Goal: Task Accomplishment & Management: Use online tool/utility

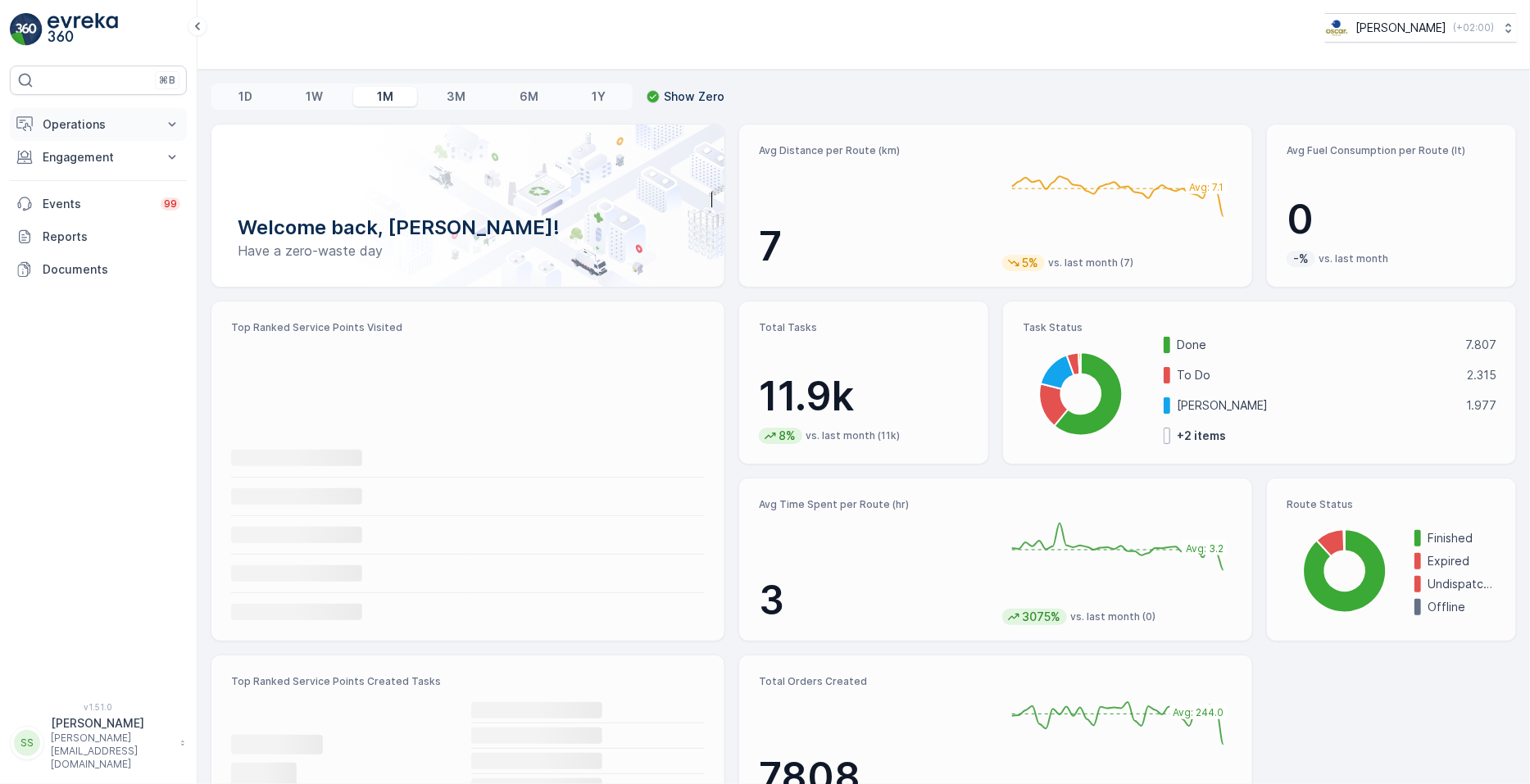
click at [104, 125] on p "Operations" at bounding box center [99, 124] width 111 height 17
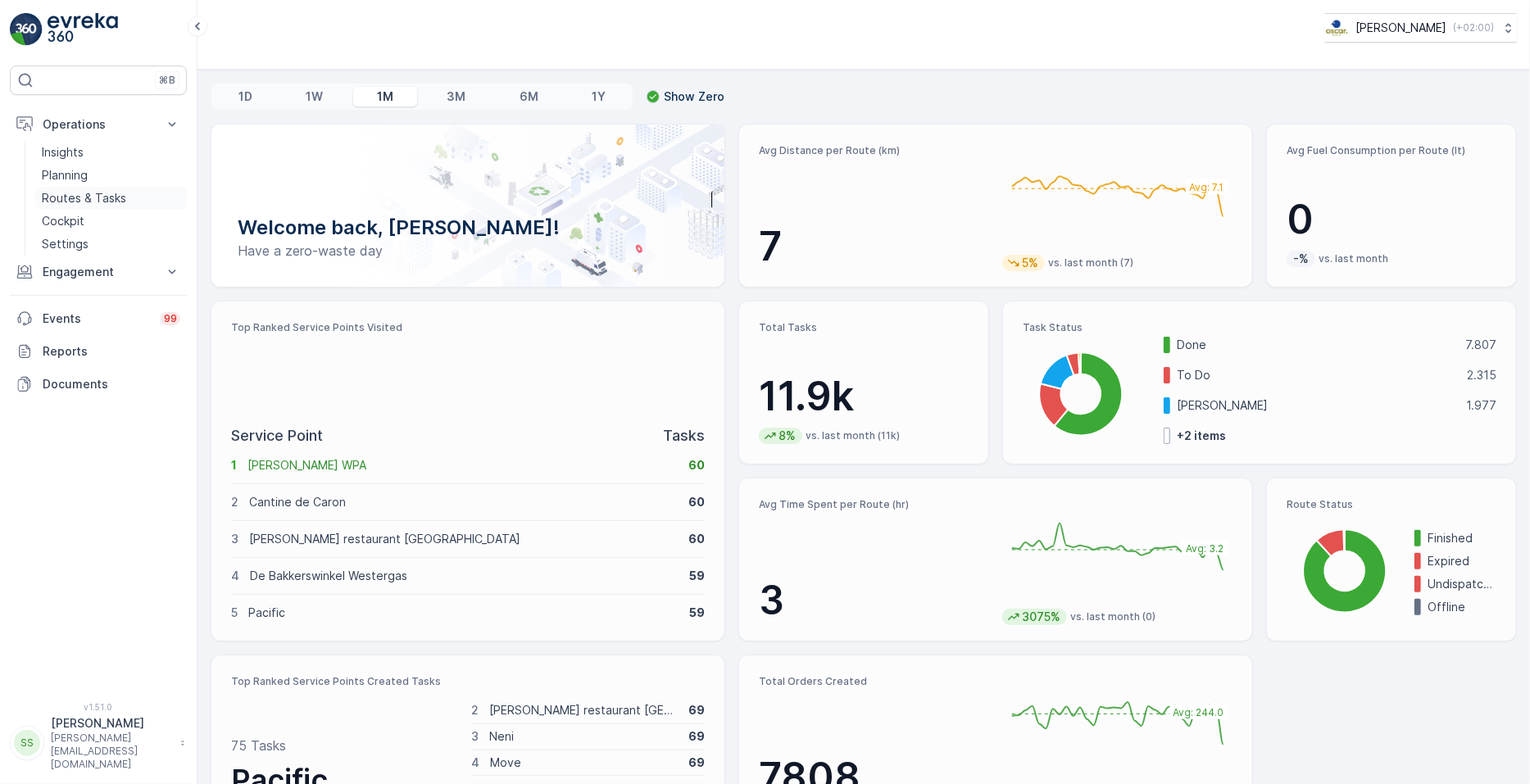
click at [107, 205] on p "Routes & Tasks" at bounding box center [84, 198] width 84 height 17
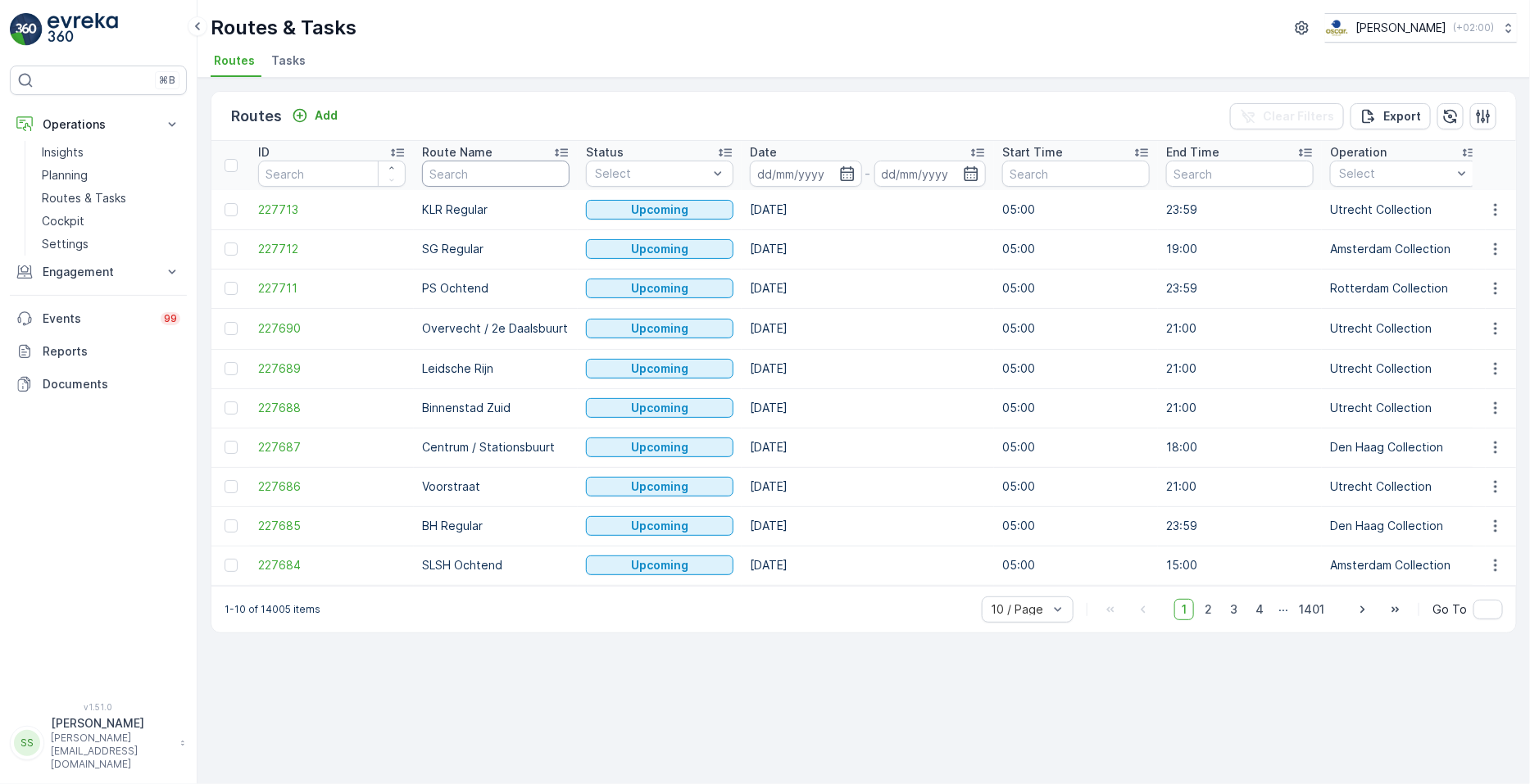
click at [495, 173] on input "text" at bounding box center [495, 173] width 147 height 26
type input "MQ"
drag, startPoint x: 479, startPoint y: 155, endPoint x: 484, endPoint y: 186, distance: 31.4
click at [484, 186] on th "Route Name MQ" at bounding box center [496, 165] width 164 height 49
click at [484, 186] on input "MQ" at bounding box center [495, 173] width 147 height 26
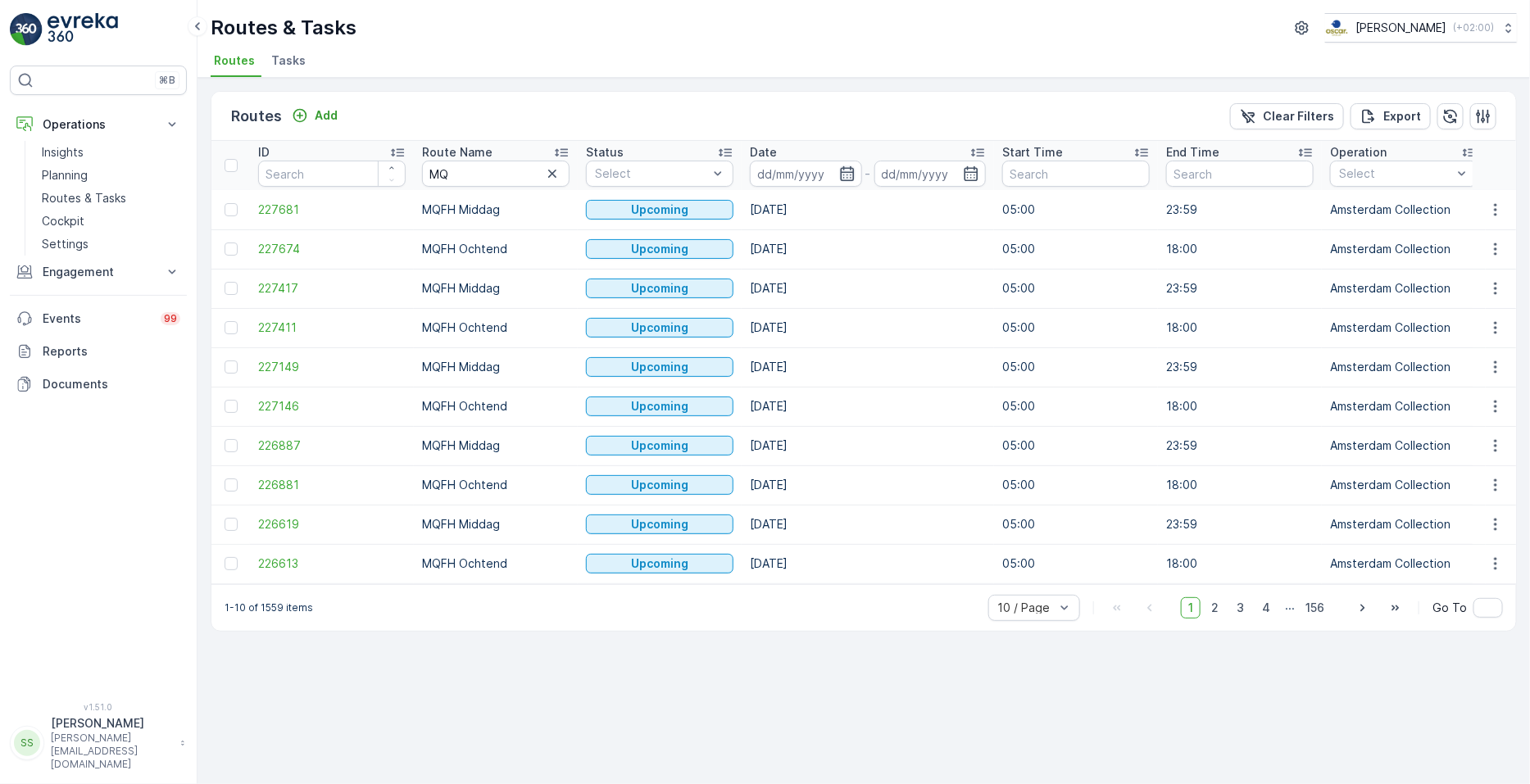
click at [847, 172] on icon "button" at bounding box center [847, 174] width 17 height 17
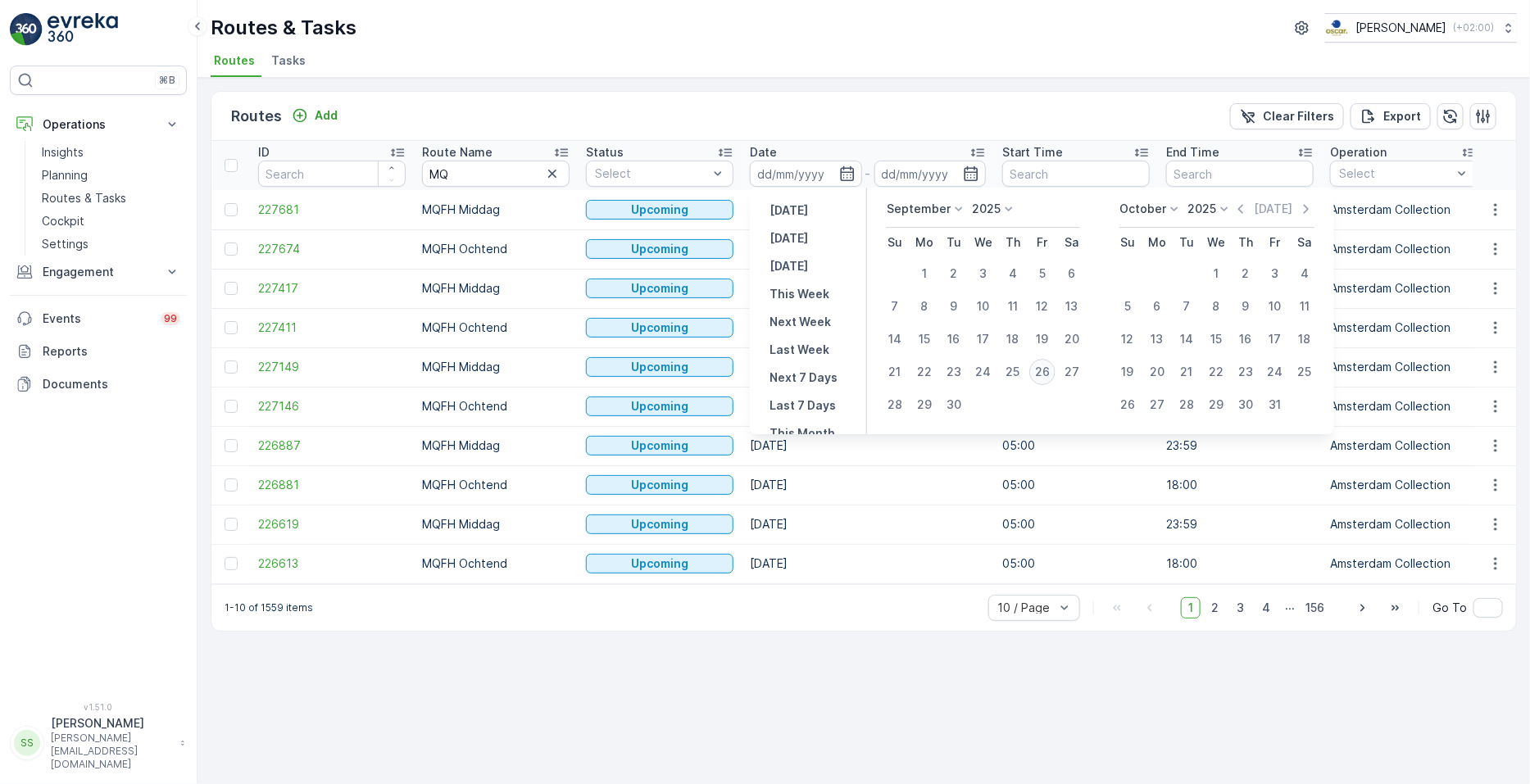
click at [1043, 372] on div "26" at bounding box center [1042, 372] width 26 height 26
type input "[DATE]"
click at [1043, 372] on div "26" at bounding box center [1042, 372] width 26 height 26
type input "[DATE]"
click at [1043, 372] on div "26" at bounding box center [1042, 372] width 26 height 26
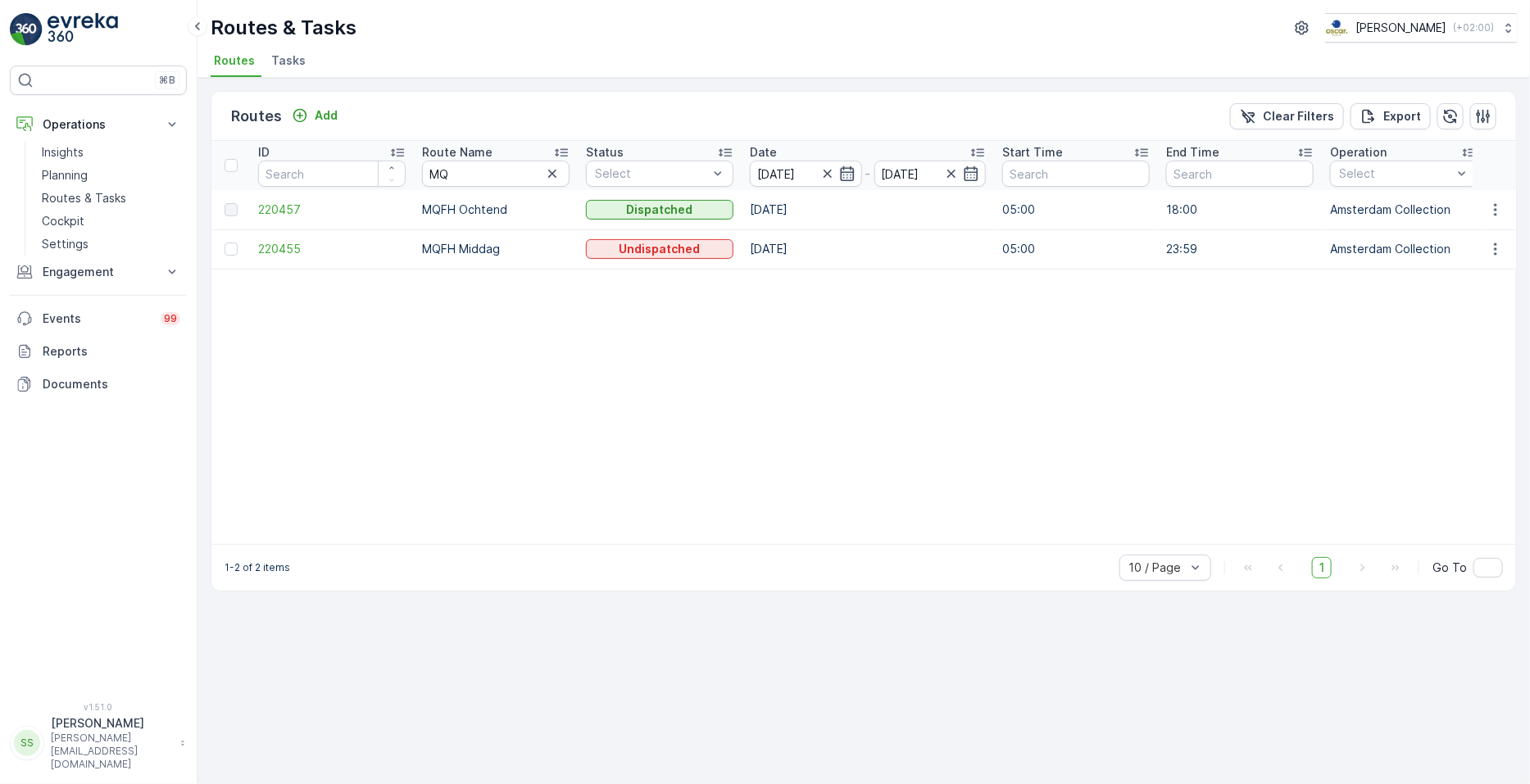
click at [848, 176] on icon "button" at bounding box center [847, 174] width 17 height 17
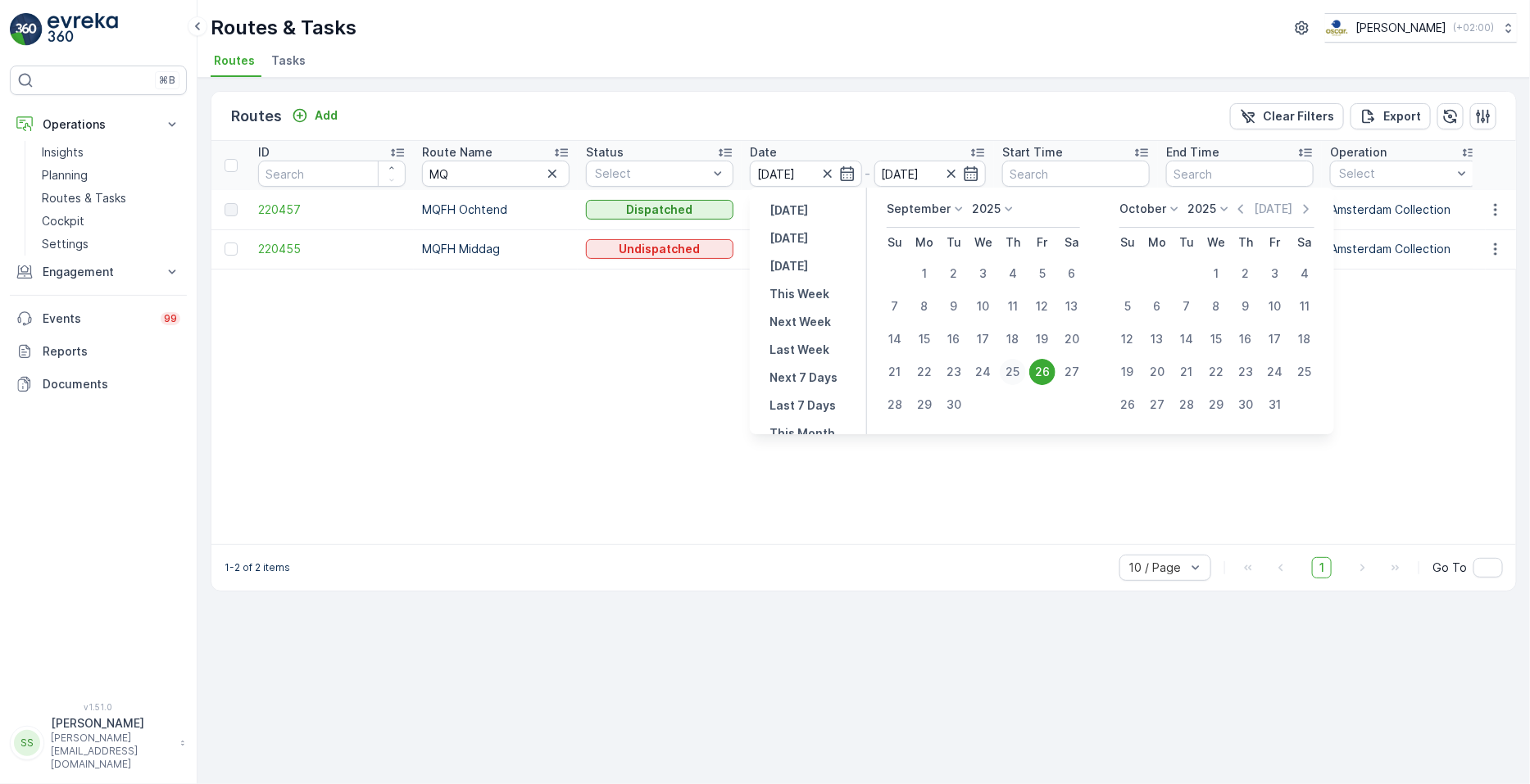
click at [1009, 374] on div "25" at bounding box center [1013, 372] width 26 height 26
type input "[DATE]"
click at [1009, 374] on div "25" at bounding box center [1013, 372] width 26 height 26
type input "[DATE]"
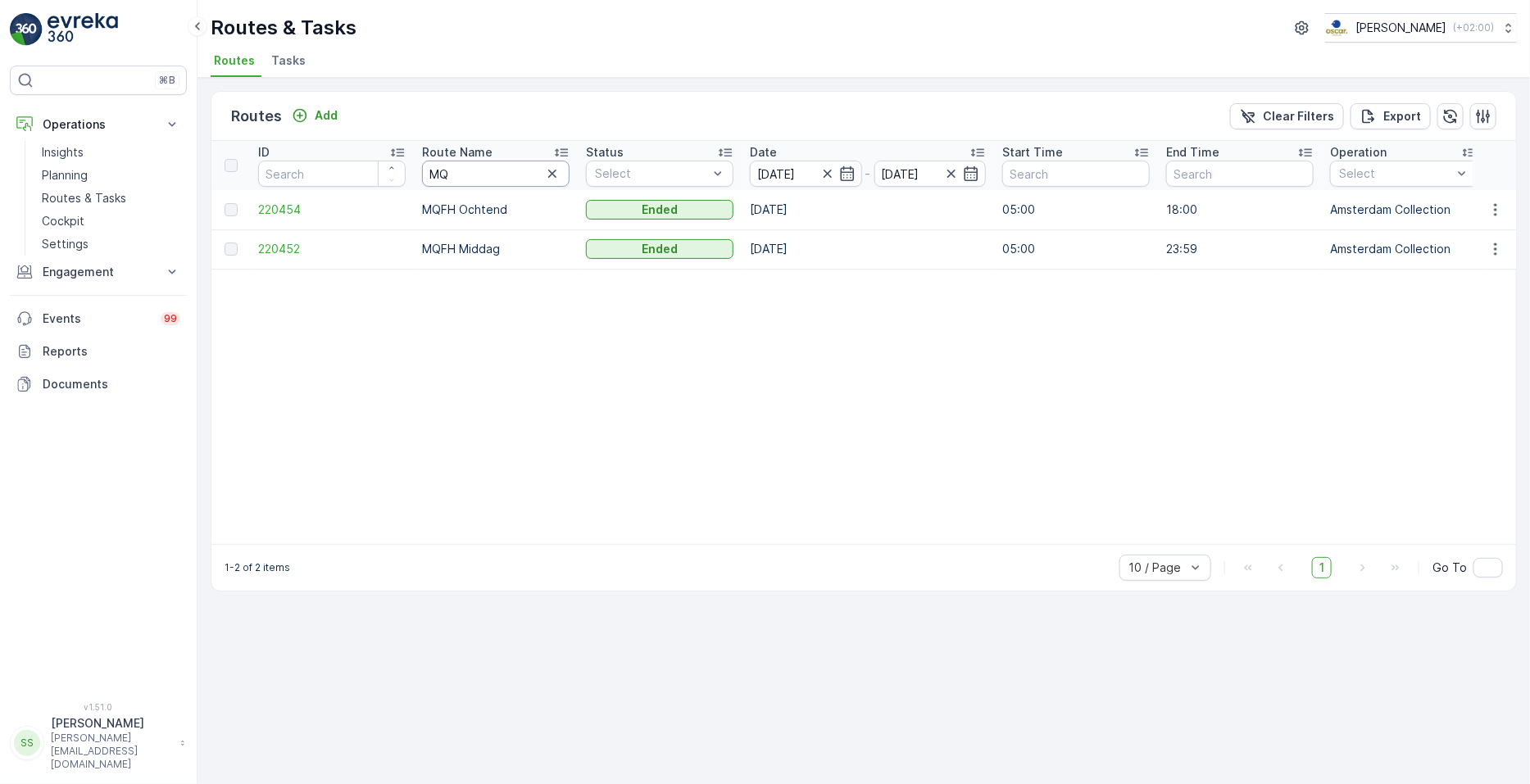
click at [496, 180] on input "MQ" at bounding box center [495, 173] width 147 height 26
type input "M"
type input "OS"
click at [1486, 205] on button "button" at bounding box center [1496, 210] width 29 height 20
click at [1477, 231] on span "See More Details" at bounding box center [1457, 233] width 95 height 17
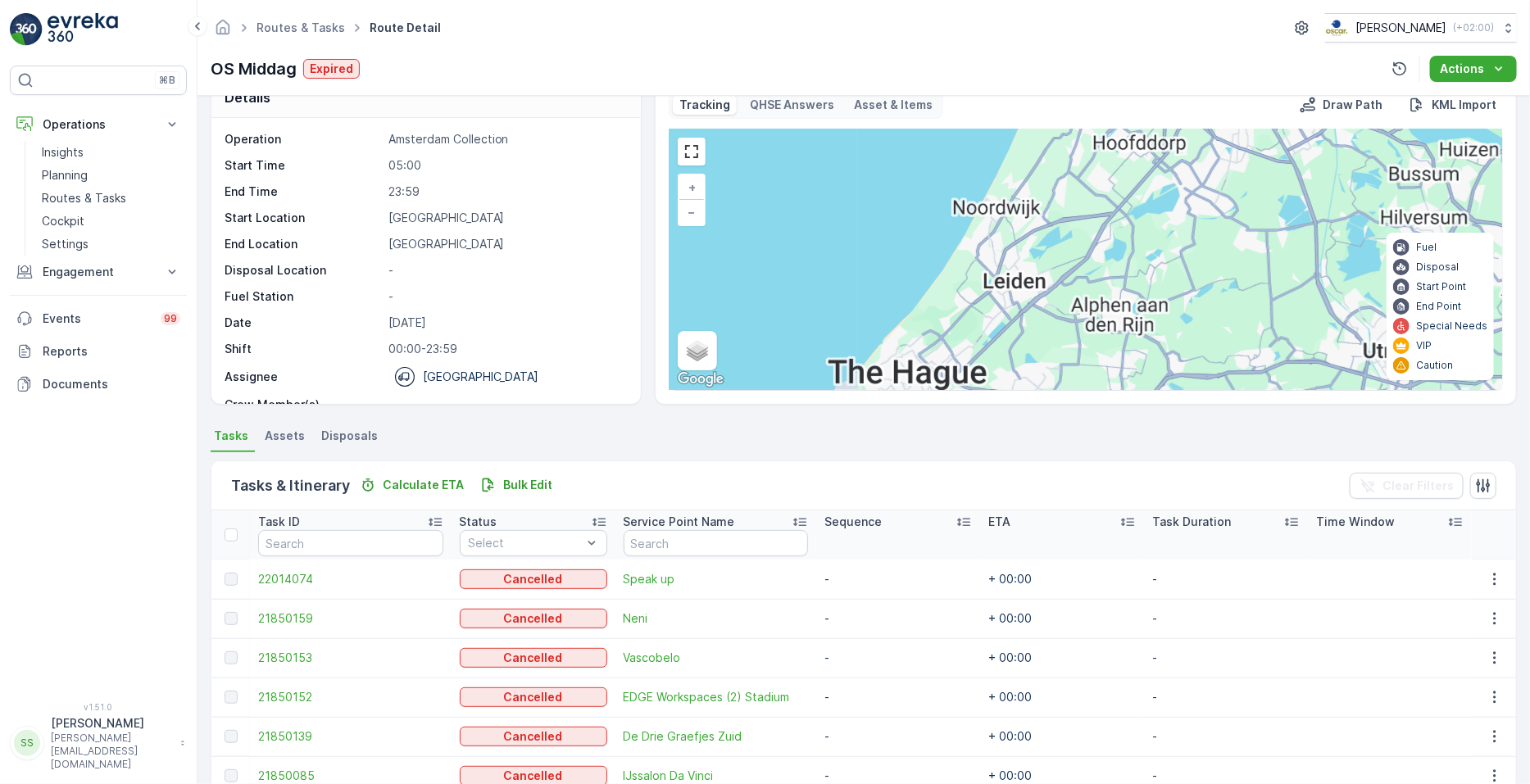
scroll to position [28, 0]
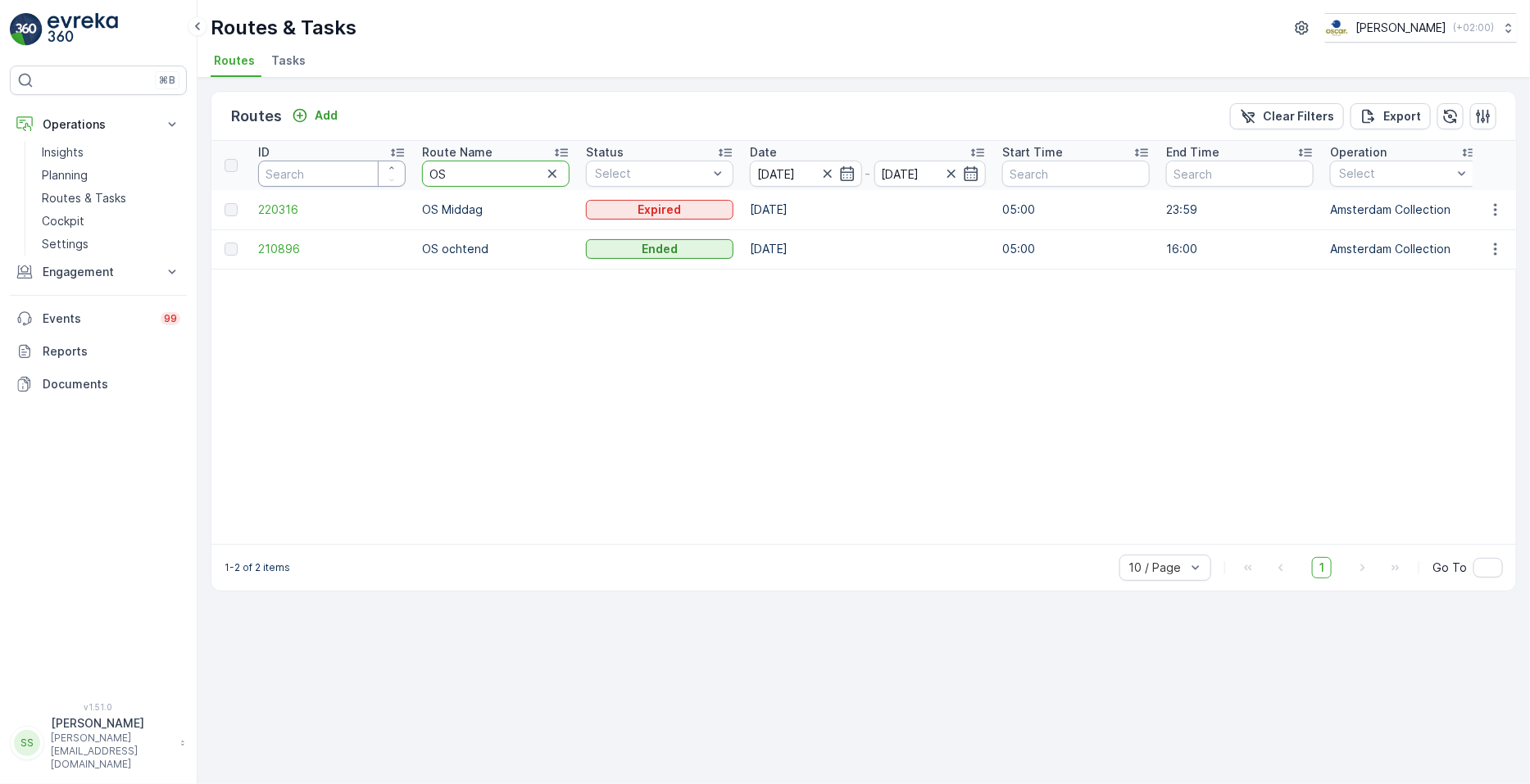
drag, startPoint x: 500, startPoint y: 170, endPoint x: 309, endPoint y: 157, distance: 191.4
type input "seenons dh"
click at [1497, 203] on icon "button" at bounding box center [1495, 209] width 17 height 17
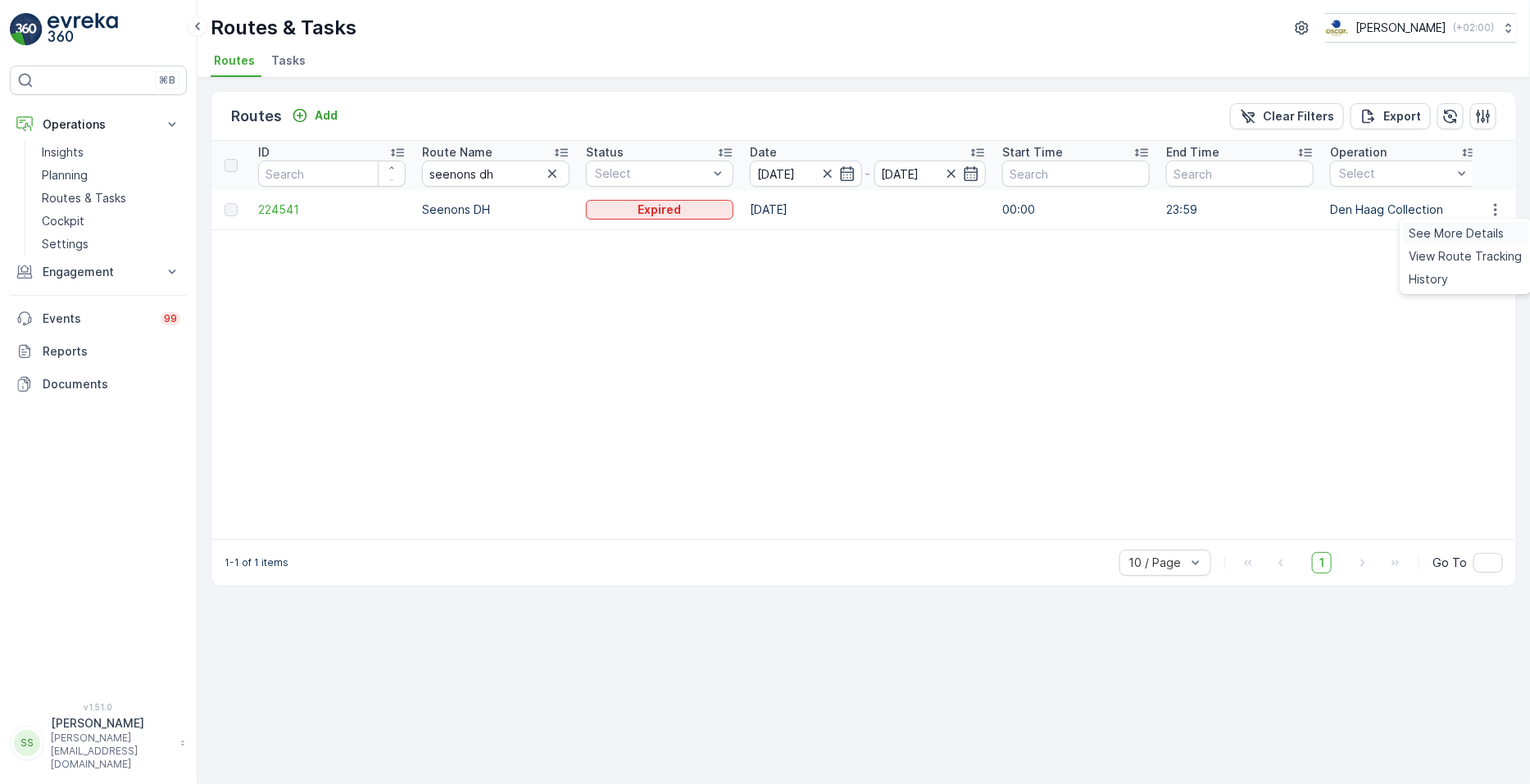
click at [1481, 241] on span "See More Details" at bounding box center [1457, 233] width 95 height 17
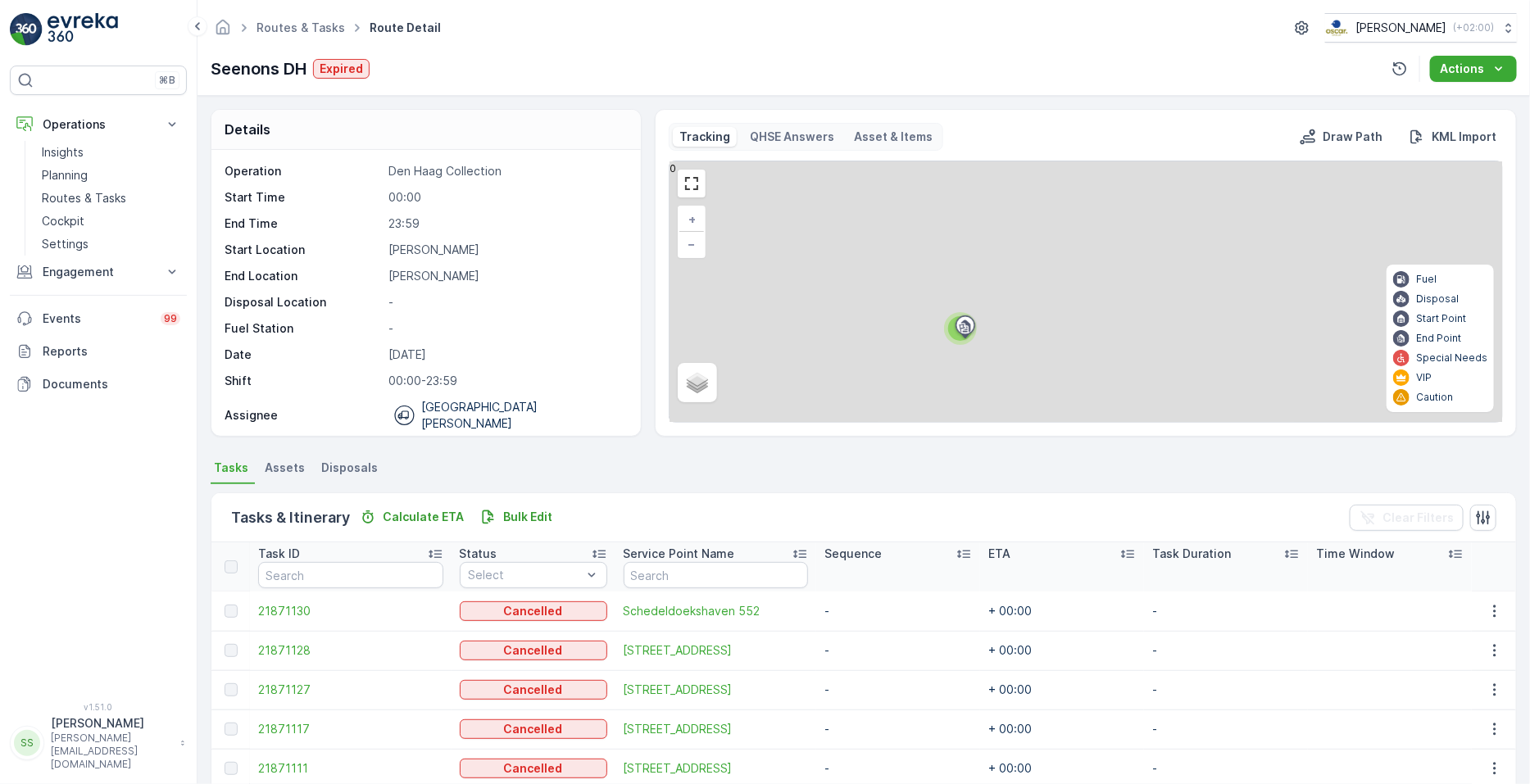
scroll to position [258, 0]
